Goal: Task Accomplishment & Management: Manage account settings

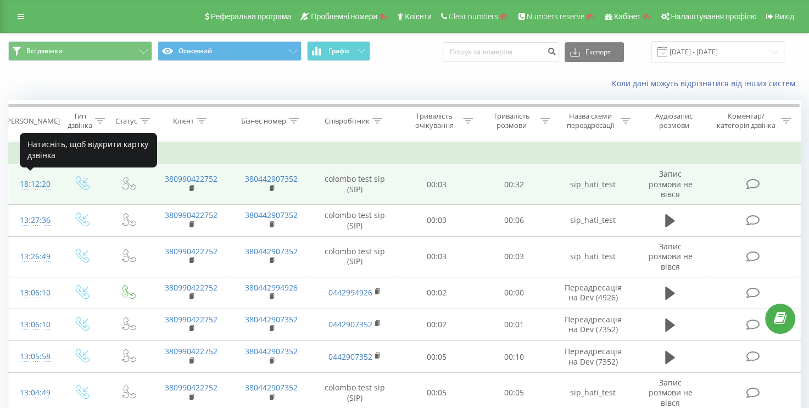
click at [35, 181] on div "18:12:20" at bounding box center [33, 184] width 27 height 21
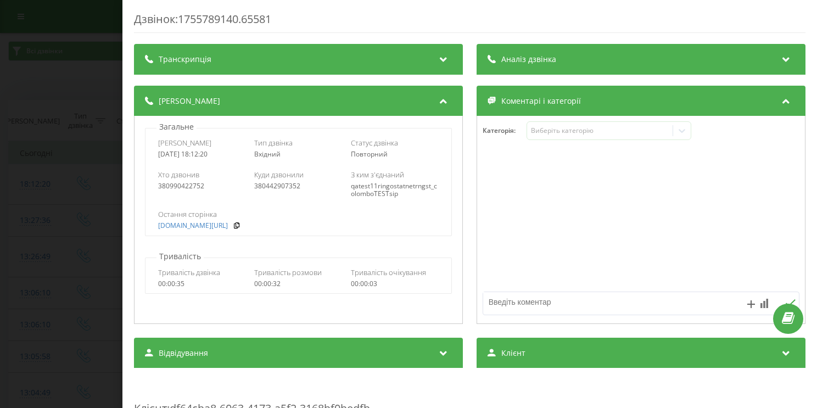
click at [336, 53] on div "Транскрипція" at bounding box center [298, 59] width 329 height 31
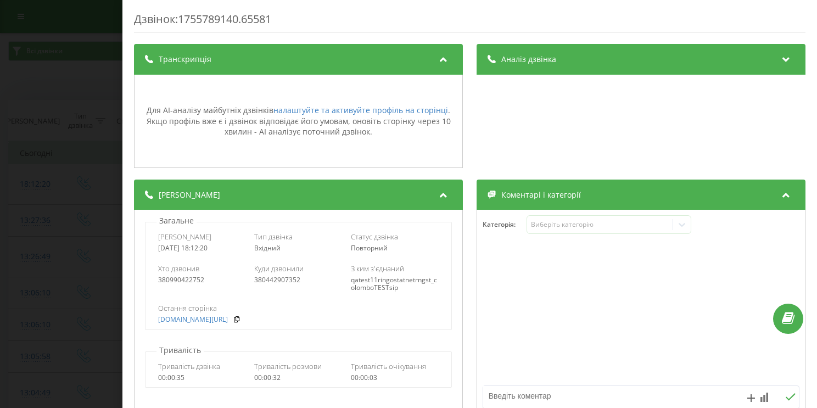
click at [336, 53] on div "Транскрипція" at bounding box center [298, 59] width 329 height 31
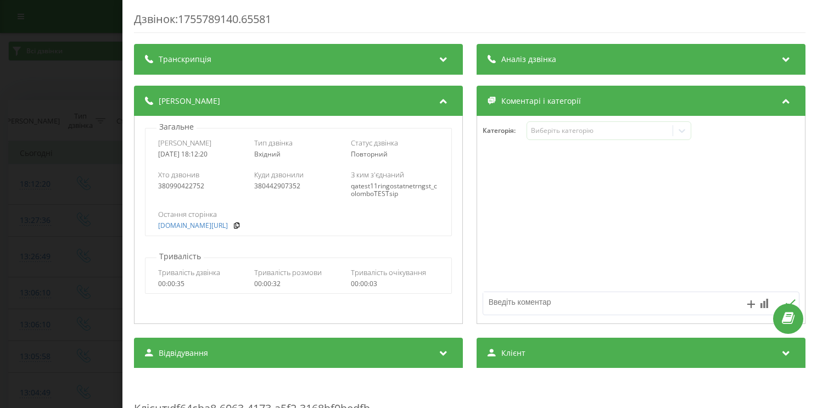
click at [552, 54] on div "Аналіз дзвінка" at bounding box center [641, 59] width 329 height 31
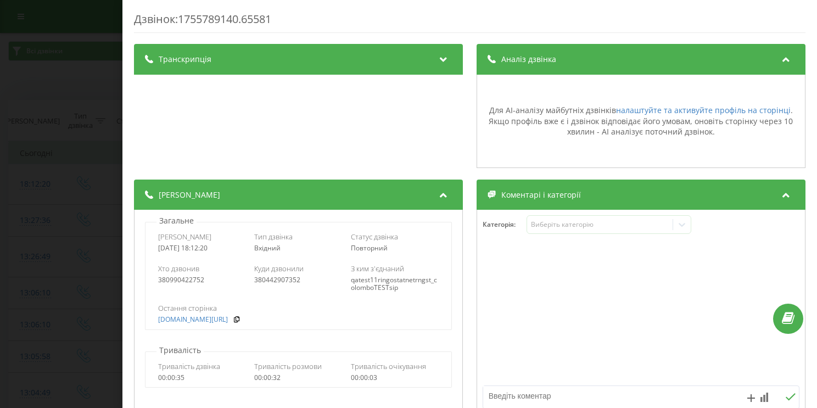
click at [59, 81] on div "Дзвінок : 1755789140.65581 Транскрипція Для AI-аналізу майбутніх дзвінків налаш…" at bounding box center [408, 204] width 817 height 408
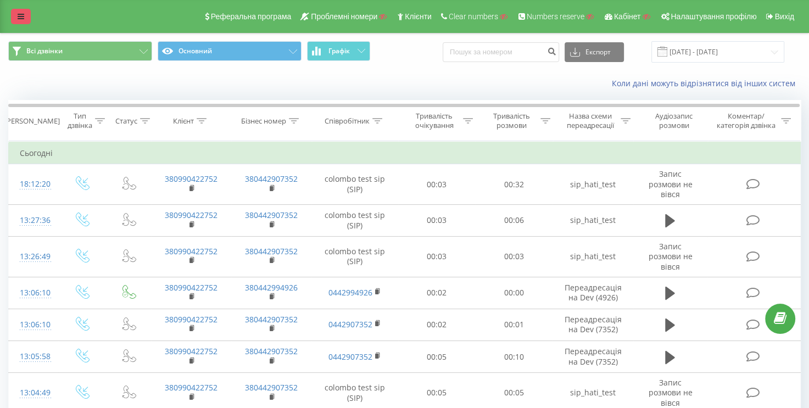
click at [15, 16] on link at bounding box center [21, 16] width 20 height 15
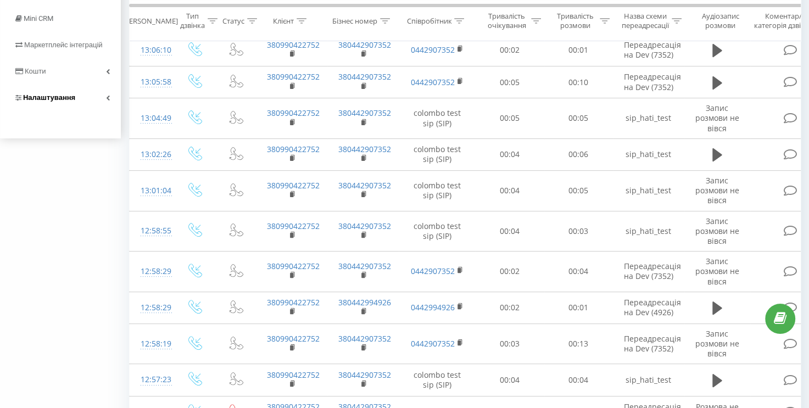
click at [100, 109] on link "Налаштування" at bounding box center [60, 98] width 121 height 26
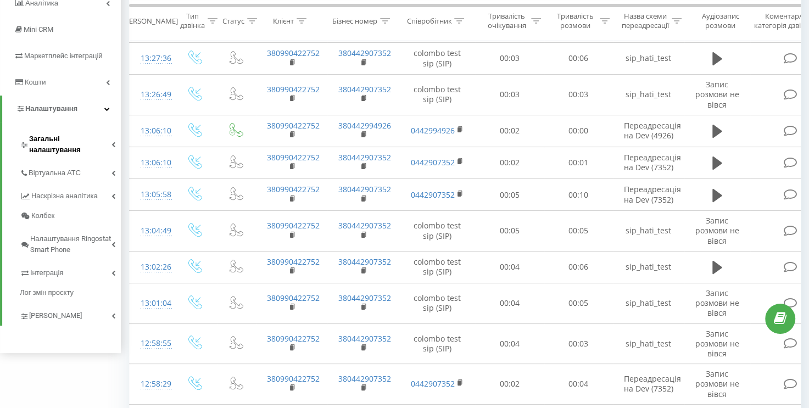
click at [102, 132] on link "Загальні налаштування" at bounding box center [70, 143] width 101 height 34
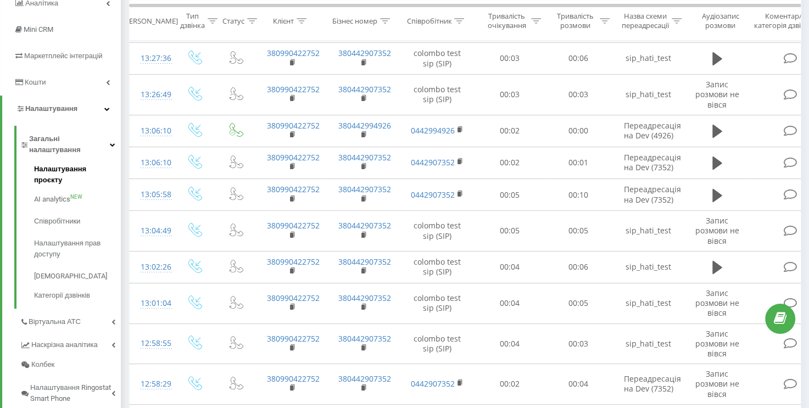
click at [97, 164] on span "Налаштування проєкту" at bounding box center [74, 175] width 81 height 22
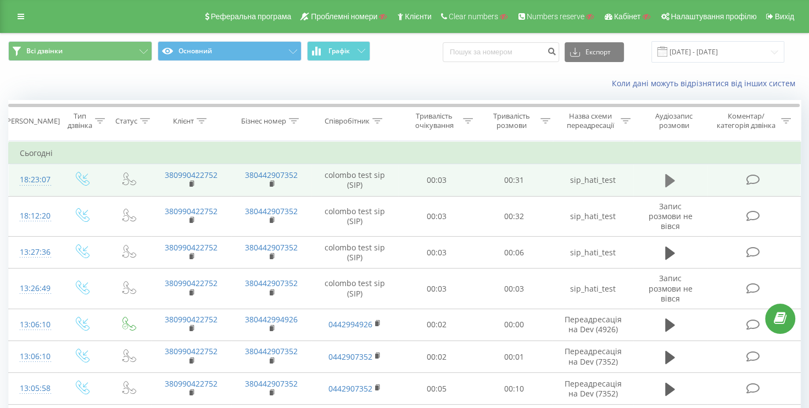
click at [666, 181] on icon at bounding box center [670, 180] width 10 height 13
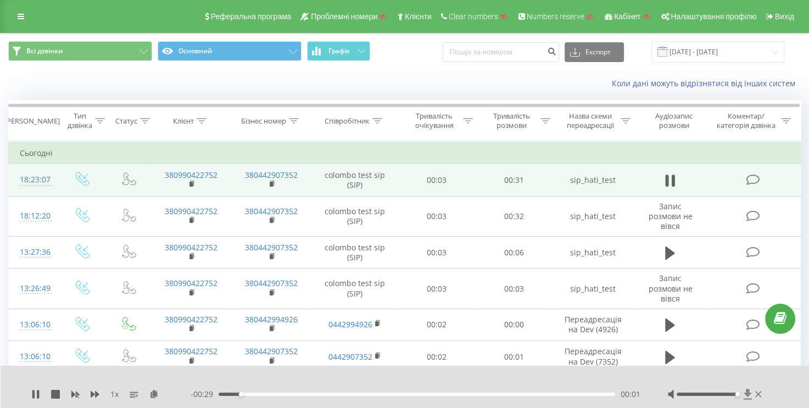
drag, startPoint x: 707, startPoint y: 393, endPoint x: 744, endPoint y: 396, distance: 36.4
click at [744, 396] on div at bounding box center [716, 394] width 96 height 11
click at [667, 187] on icon at bounding box center [670, 180] width 10 height 15
